Goal: Task Accomplishment & Management: Use online tool/utility

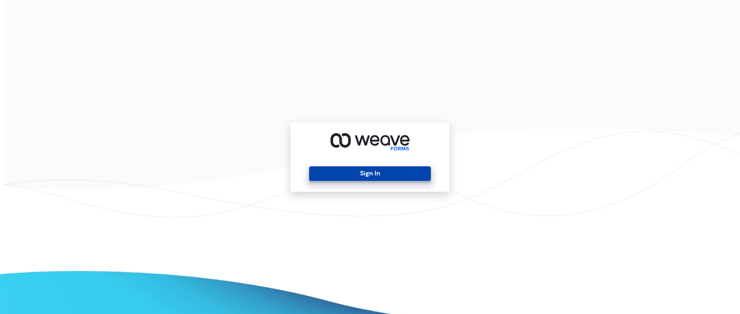
click at [364, 176] on button "Sign In" at bounding box center [369, 173] width 121 height 15
